Goal: Navigation & Orientation: Find specific page/section

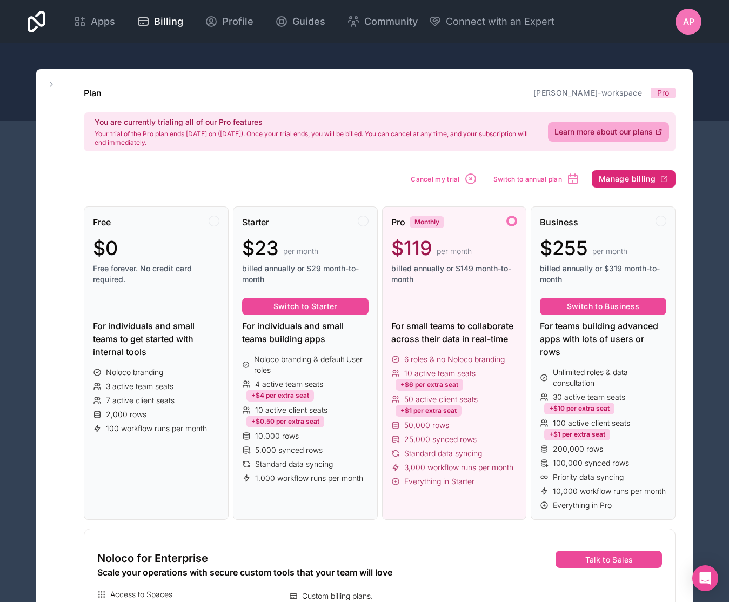
click at [630, 181] on span "Manage billing" at bounding box center [626, 179] width 57 height 10
click at [102, 19] on span "Apps" at bounding box center [103, 21] width 24 height 15
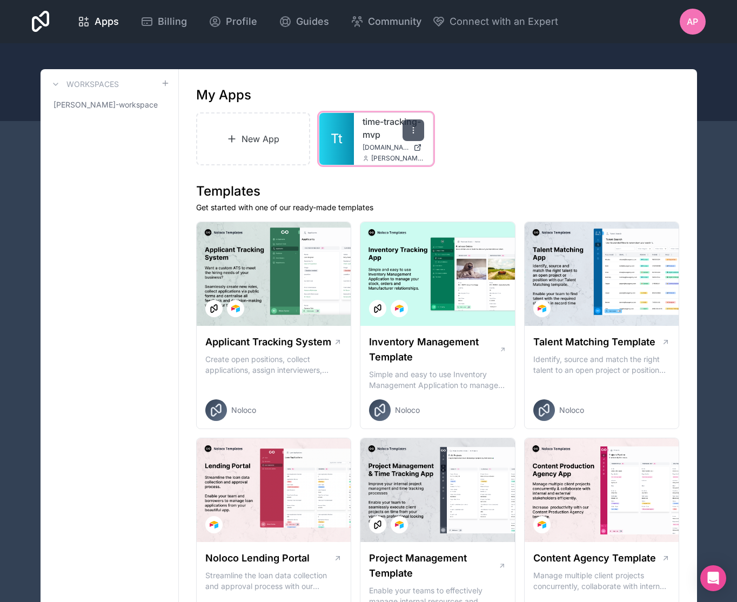
click at [411, 127] on icon at bounding box center [413, 130] width 9 height 9
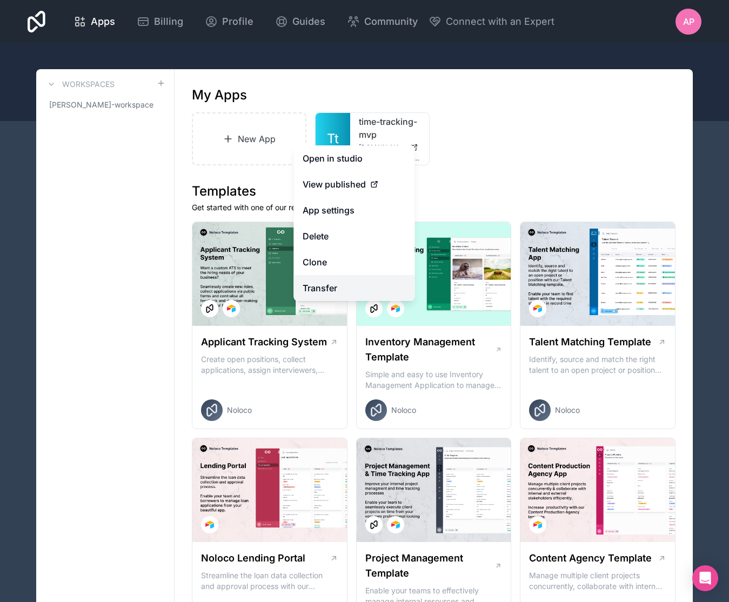
click at [333, 292] on link "Transfer" at bounding box center [354, 288] width 121 height 26
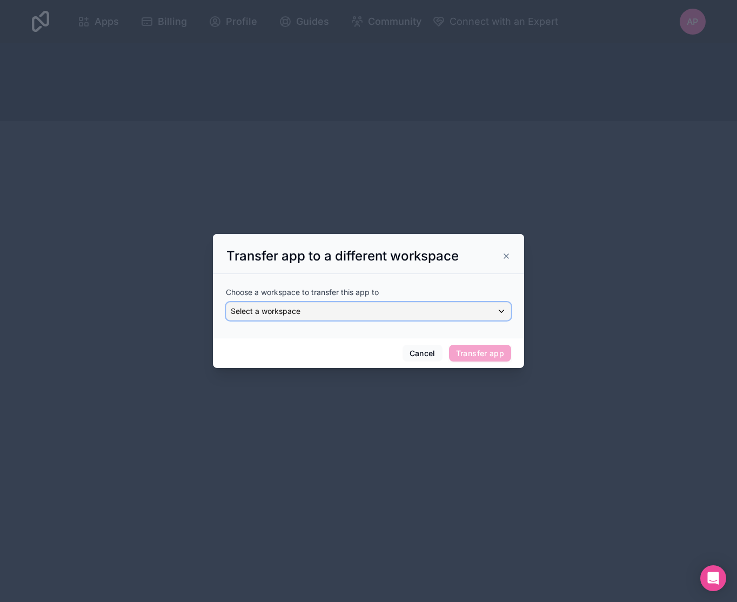
click at [321, 311] on div "Select a workspace" at bounding box center [368, 310] width 284 height 17
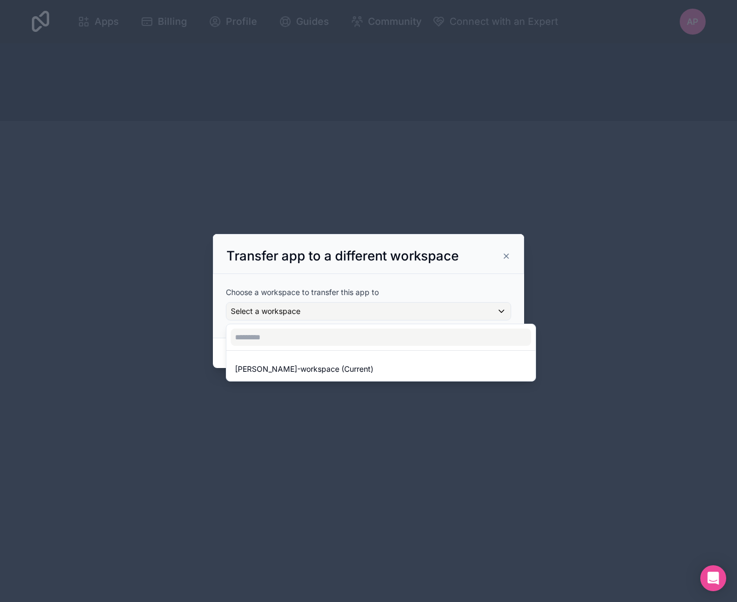
click at [504, 253] on div at bounding box center [368, 301] width 311 height 134
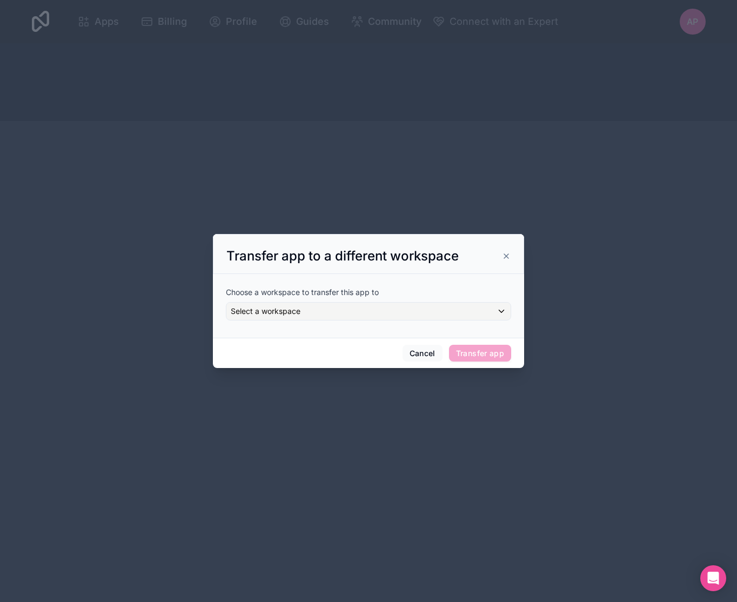
click at [507, 257] on icon at bounding box center [506, 256] width 4 height 4
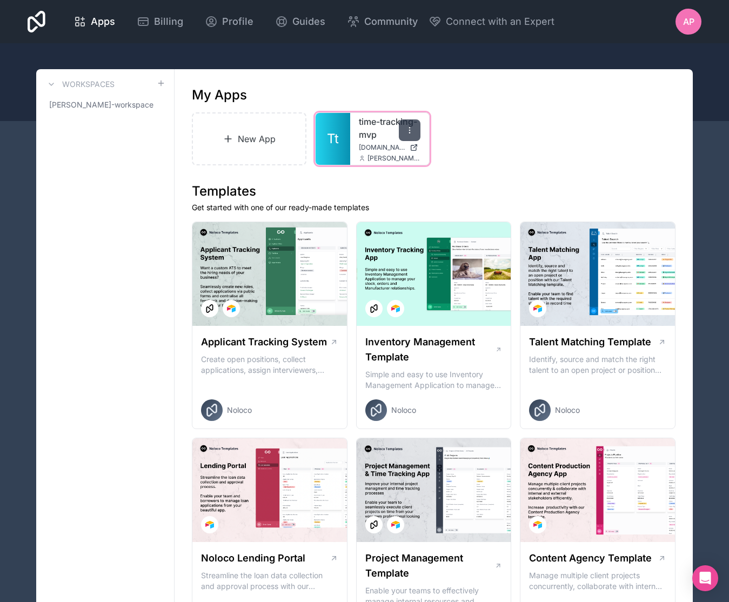
click at [408, 134] on icon at bounding box center [409, 130] width 9 height 9
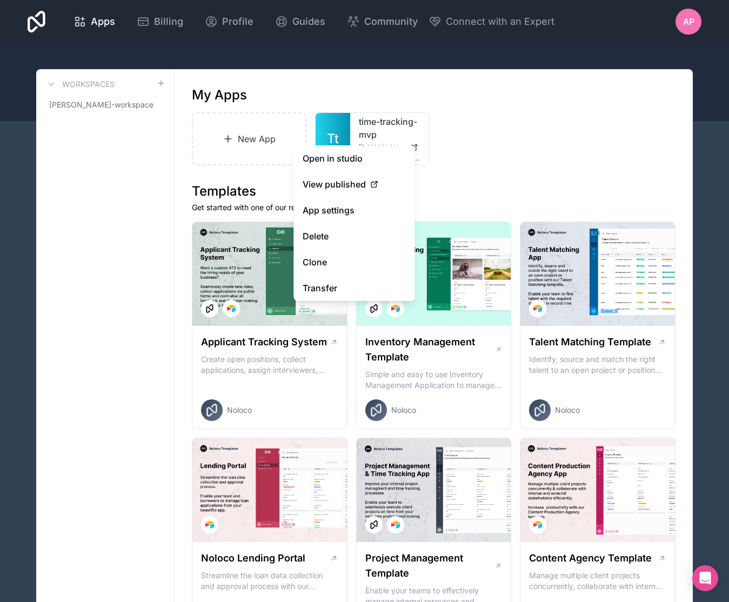
click at [487, 145] on div "New App Tt time-tracking-mvp [DOMAIN_NAME] [PERSON_NAME][EMAIL_ADDRESS][DOMAIN_…" at bounding box center [433, 138] width 483 height 53
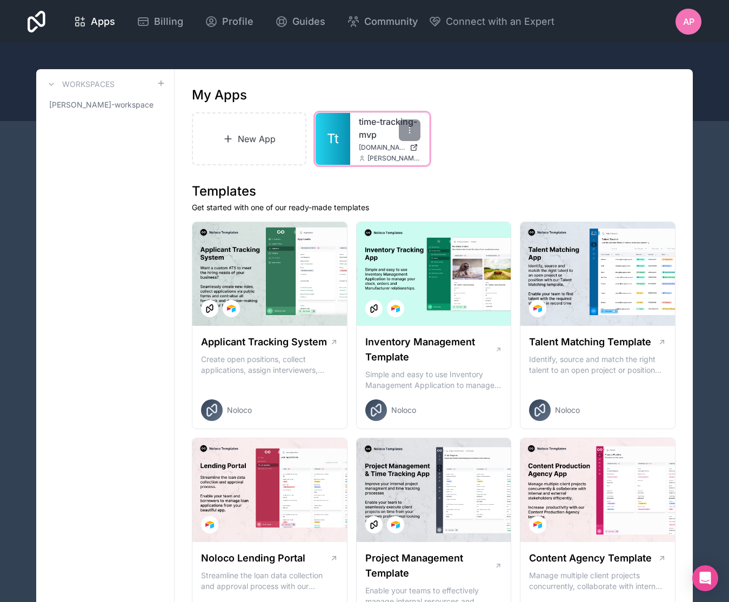
click at [381, 163] on div "time-tracking-mvp [DOMAIN_NAME] [PERSON_NAME][EMAIL_ADDRESS][DOMAIN_NAME]" at bounding box center [389, 139] width 79 height 52
click at [375, 138] on link "time-tracking-mvp" at bounding box center [390, 128] width 62 height 26
